Goal: Task Accomplishment & Management: Manage account settings

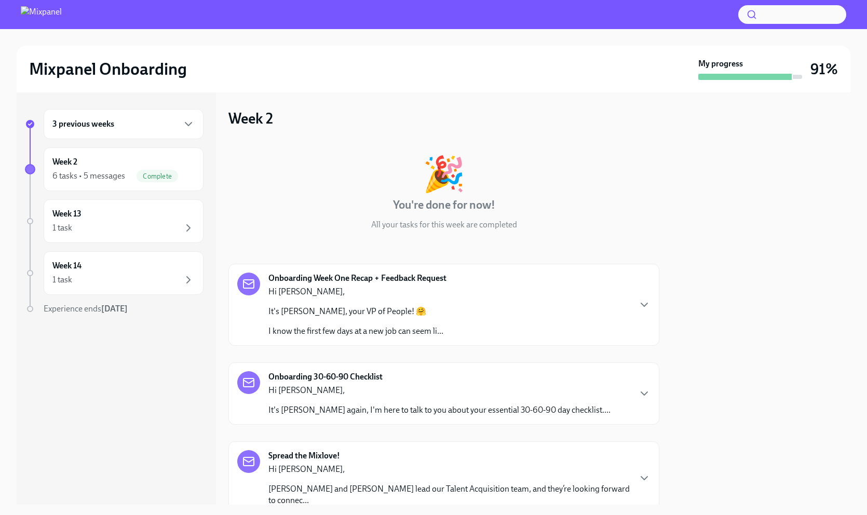
click at [128, 125] on div "3 previous weeks" at bounding box center [123, 124] width 142 height 12
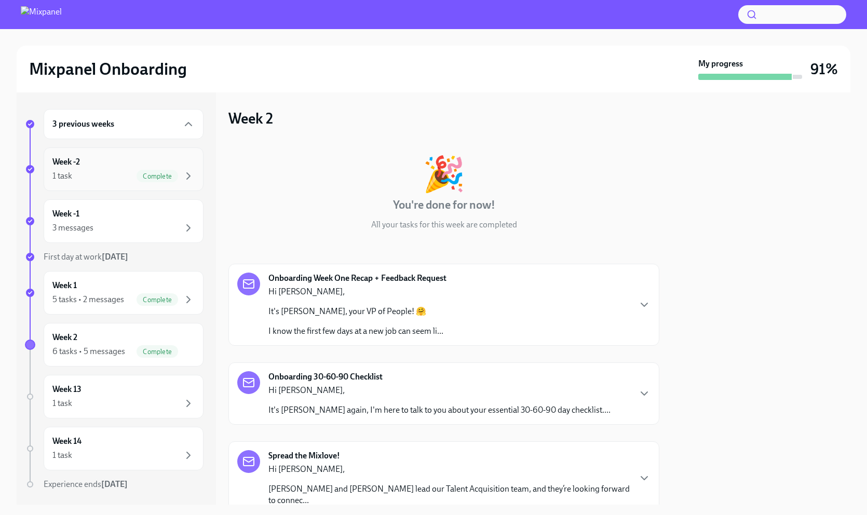
click at [110, 176] on div "1 task Complete" at bounding box center [123, 176] width 142 height 12
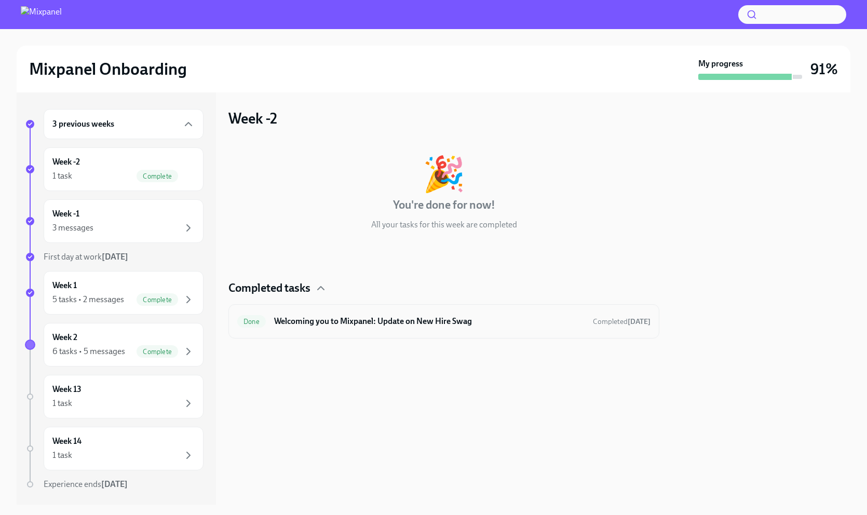
click at [297, 314] on div "Done Welcoming you to Mixpanel: Update on New Hire Swag Completed [DATE]" at bounding box center [443, 321] width 413 height 17
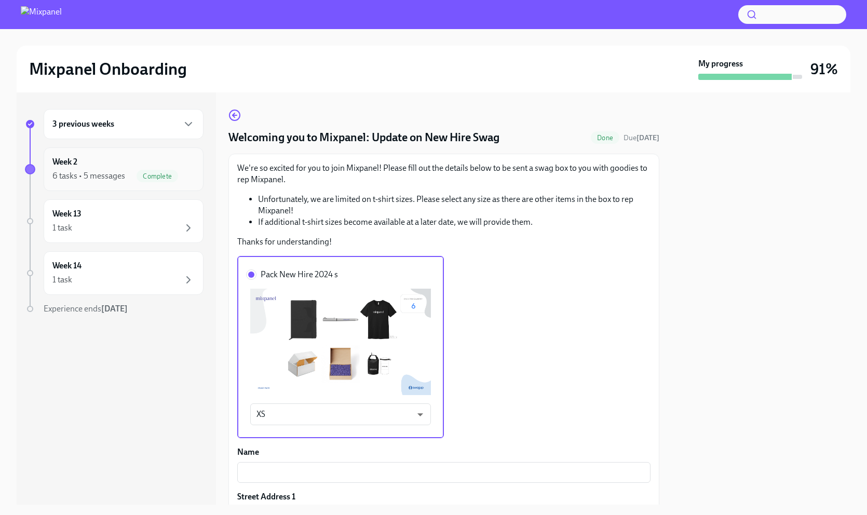
click at [121, 163] on div "Week 2 6 tasks • 5 messages Complete" at bounding box center [123, 169] width 142 height 26
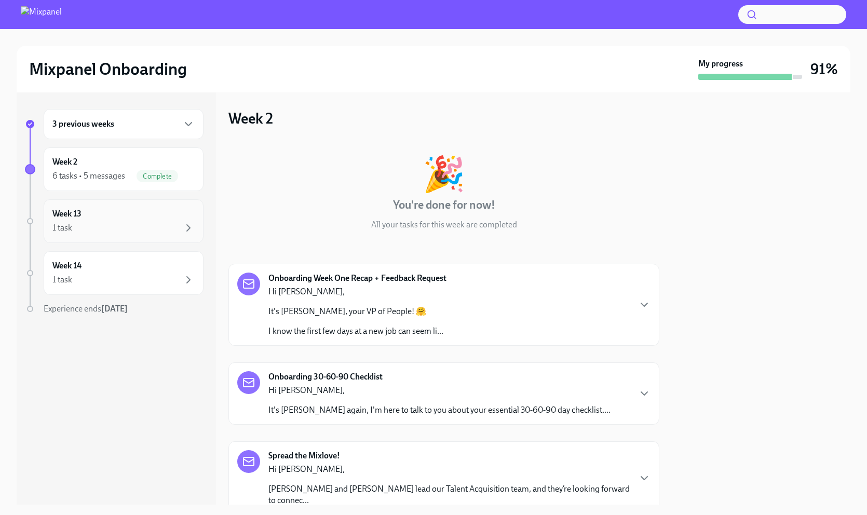
click at [107, 208] on div "Week 13 1 task" at bounding box center [123, 221] width 142 height 26
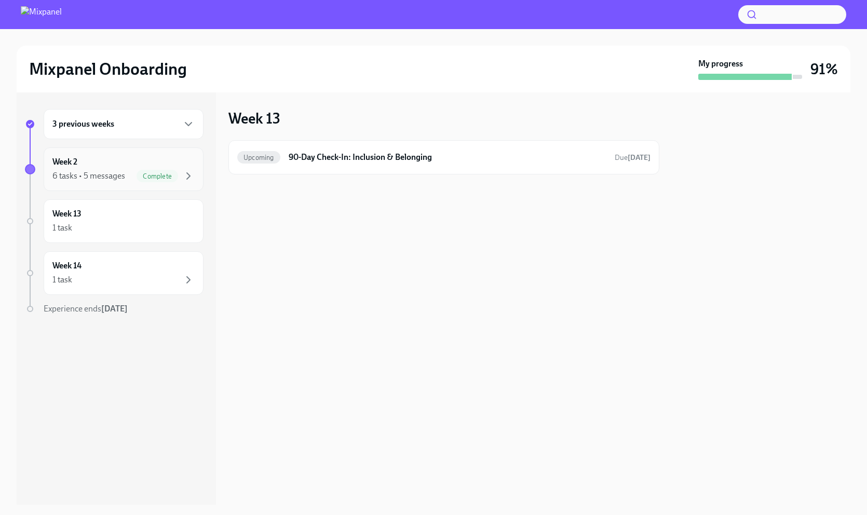
click at [106, 174] on div "6 tasks • 5 messages" at bounding box center [88, 175] width 73 height 11
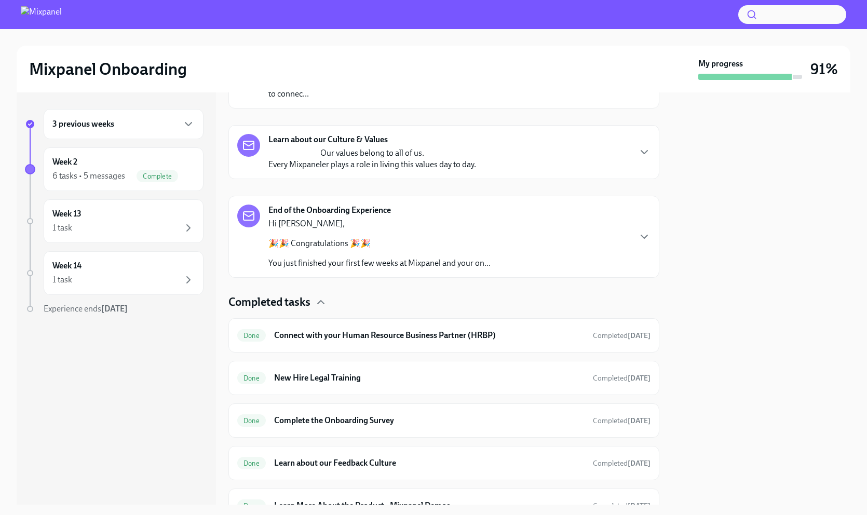
scroll to position [489, 0]
